Goal: Task Accomplishment & Management: Manage account settings

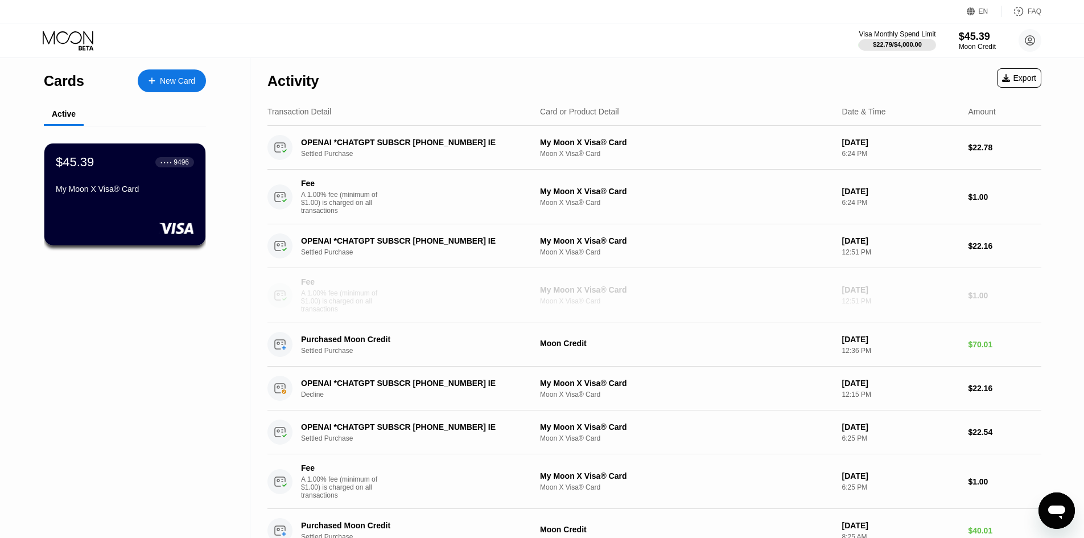
drag, startPoint x: 349, startPoint y: 322, endPoint x: 765, endPoint y: 311, distance: 416.2
click at [765, 311] on div "Fee A 1.00% fee (minimum of $1.00) is charged on all transactions My Moon X Vis…" at bounding box center [654, 295] width 774 height 55
drag, startPoint x: 351, startPoint y: 219, endPoint x: 521, endPoint y: 196, distance: 171.0
click at [521, 196] on div "Fee A 1.00% fee (minimum of $1.00) is charged on all transactions" at bounding box center [399, 197] width 264 height 36
drag, startPoint x: 327, startPoint y: 220, endPoint x: 304, endPoint y: 219, distance: 22.2
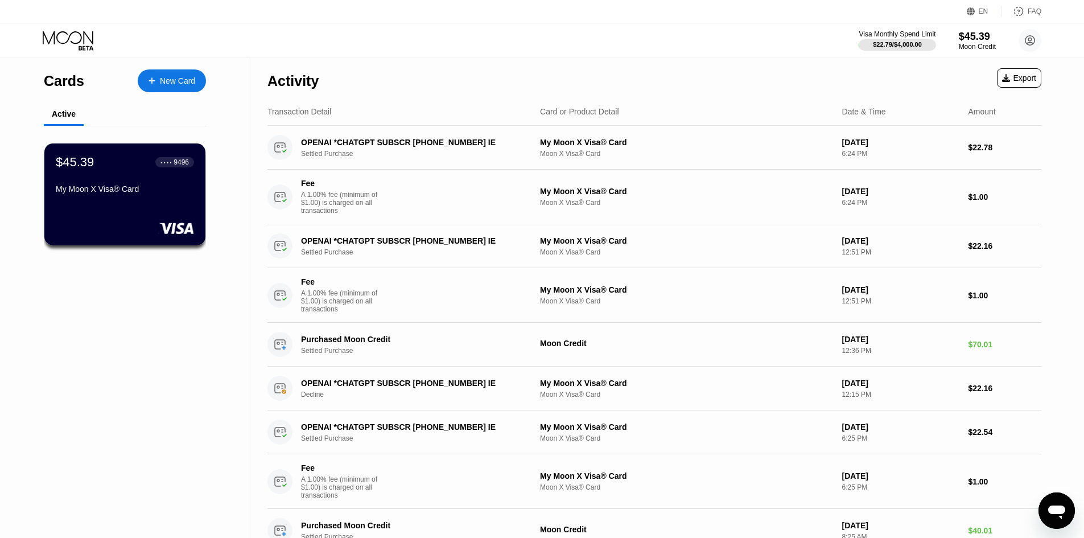
click at [304, 215] on div "A 1.00% fee (minimum of $1.00) is charged on all transactions" at bounding box center [343, 203] width 85 height 24
drag, startPoint x: 328, startPoint y: 213, endPoint x: 297, endPoint y: 203, distance: 32.4
click at [291, 203] on div "Fee A 1.00% fee (minimum of $1.00) is charged on all transactions" at bounding box center [399, 197] width 264 height 36
click at [330, 205] on div "A 1.00% fee (minimum of $1.00) is charged on all transactions" at bounding box center [343, 203] width 85 height 24
click at [417, 245] on div "OPENAI *CHATGPT SUBSCR [PHONE_NUMBER] IE" at bounding box center [411, 240] width 221 height 9
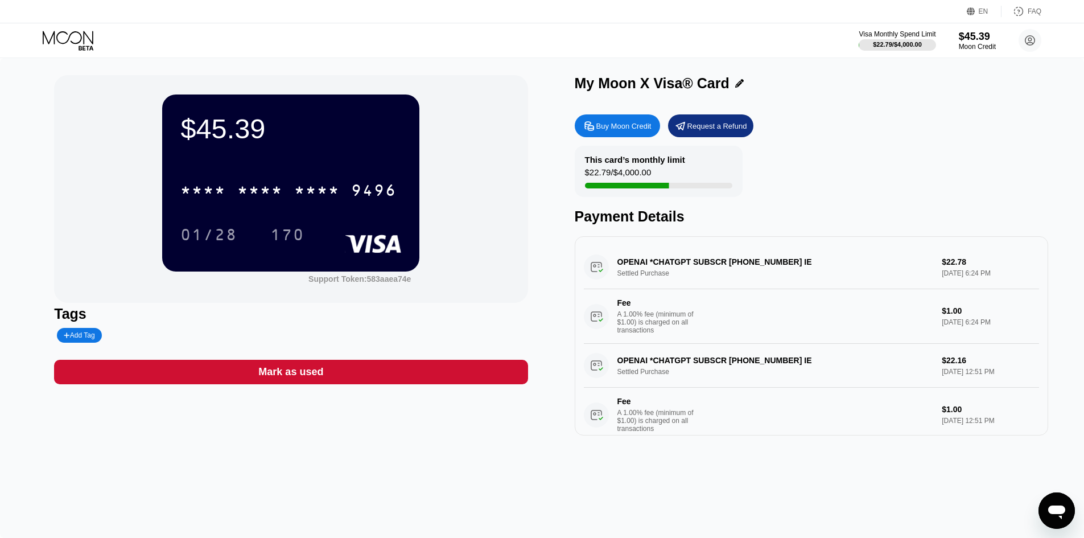
click at [973, 9] on icon at bounding box center [971, 11] width 9 height 9
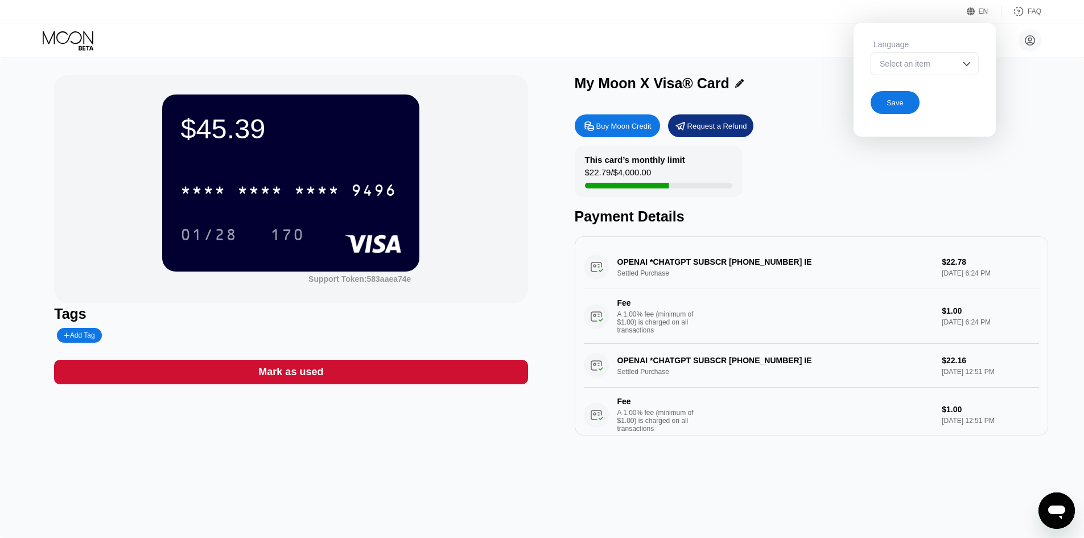
click at [975, 69] on div "Select an item" at bounding box center [925, 63] width 108 height 23
click at [970, 65] on img at bounding box center [966, 63] width 11 height 11
click at [908, 66] on div "Select an item" at bounding box center [916, 63] width 79 height 9
click at [907, 110] on div "Save" at bounding box center [895, 102] width 49 height 23
